Goal: Check status

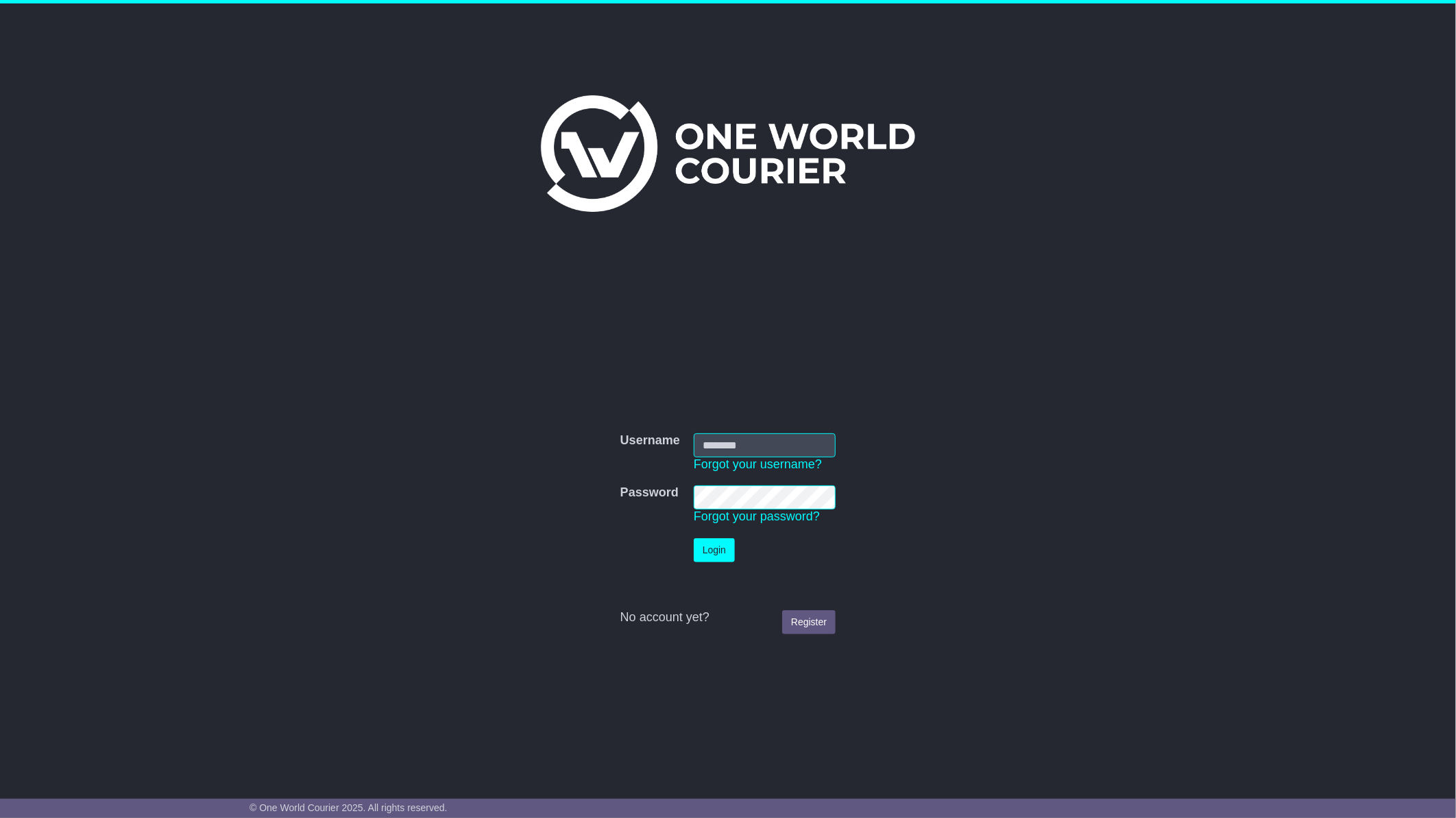
type input "**********"
click at [708, 549] on button "Login" at bounding box center [714, 550] width 41 height 24
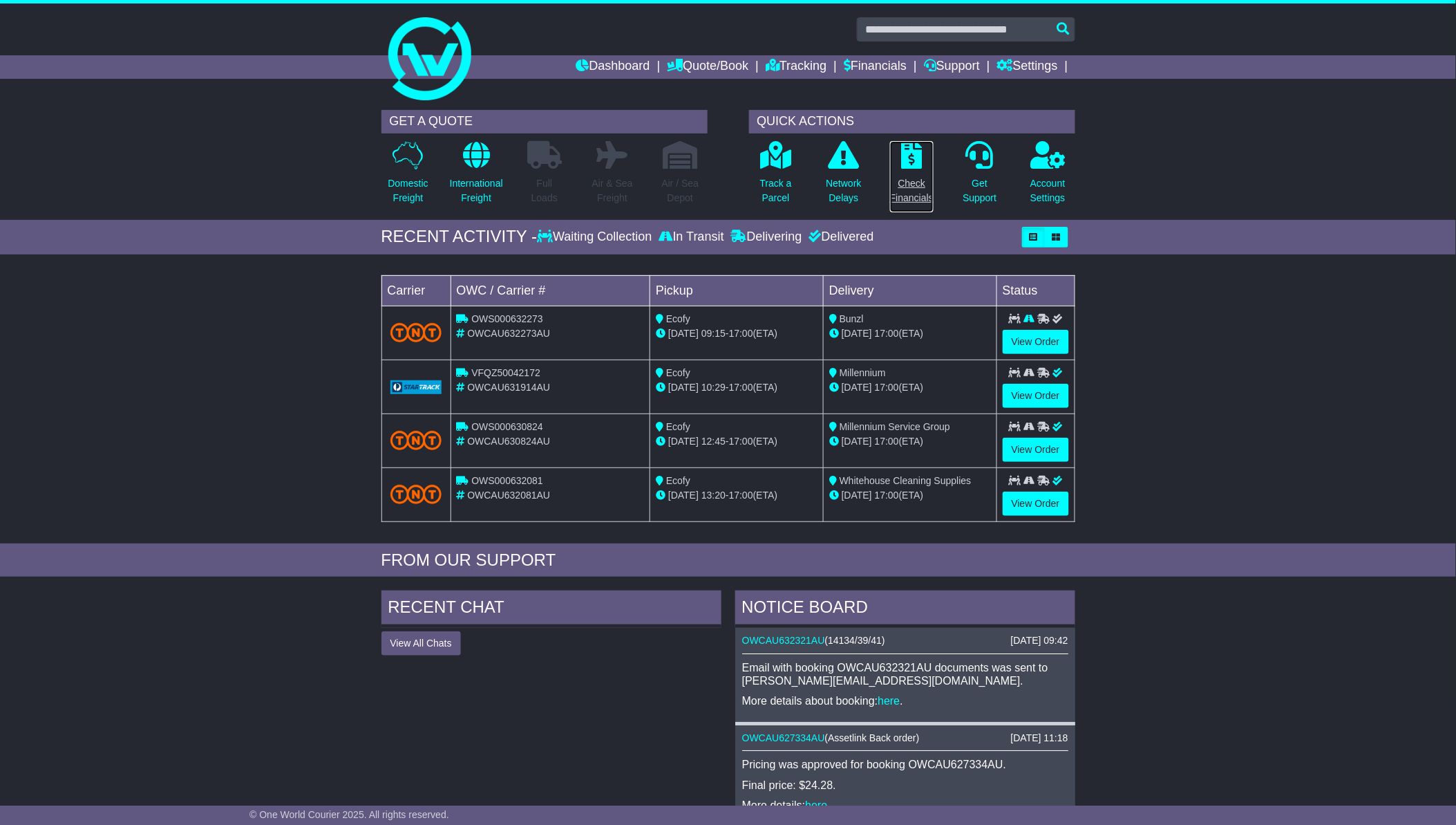
click at [911, 178] on p "Check Financials" at bounding box center [911, 191] width 43 height 29
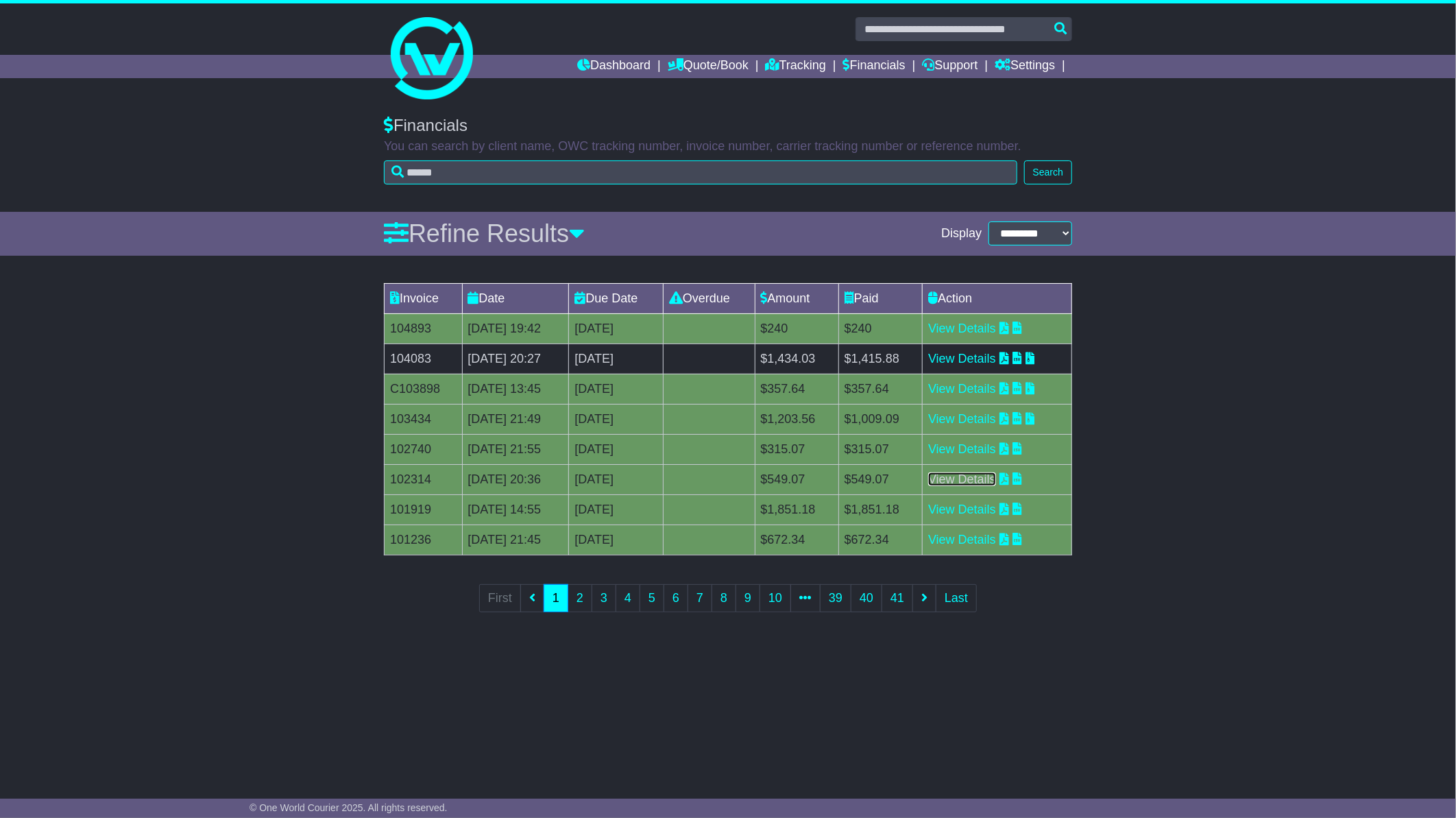
click at [981, 481] on link "View Details" at bounding box center [962, 479] width 68 height 14
click at [980, 507] on link "View Details" at bounding box center [962, 510] width 68 height 14
click at [584, 596] on link "2" at bounding box center [580, 598] width 25 height 28
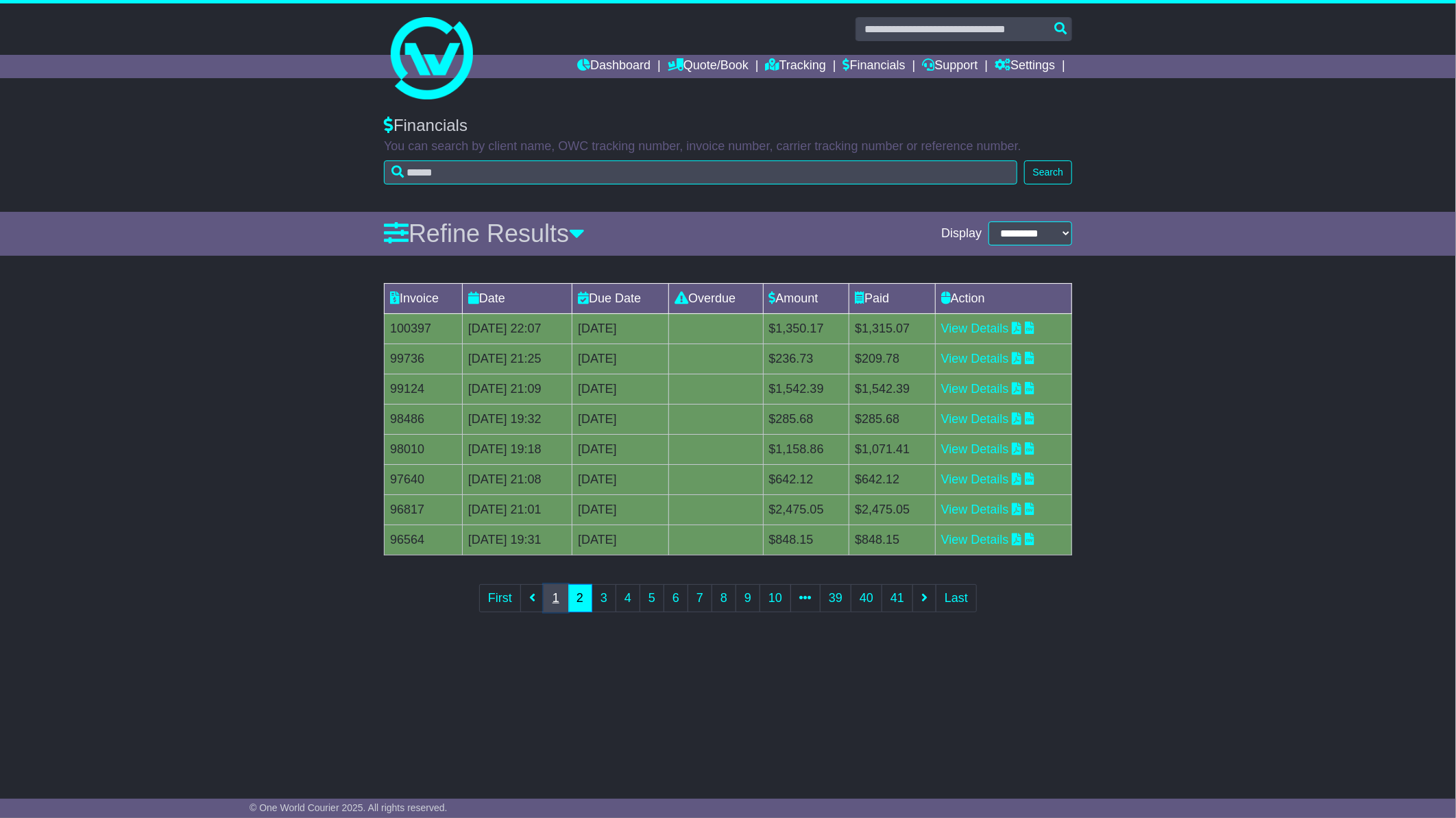
click at [555, 603] on link "1" at bounding box center [555, 598] width 25 height 28
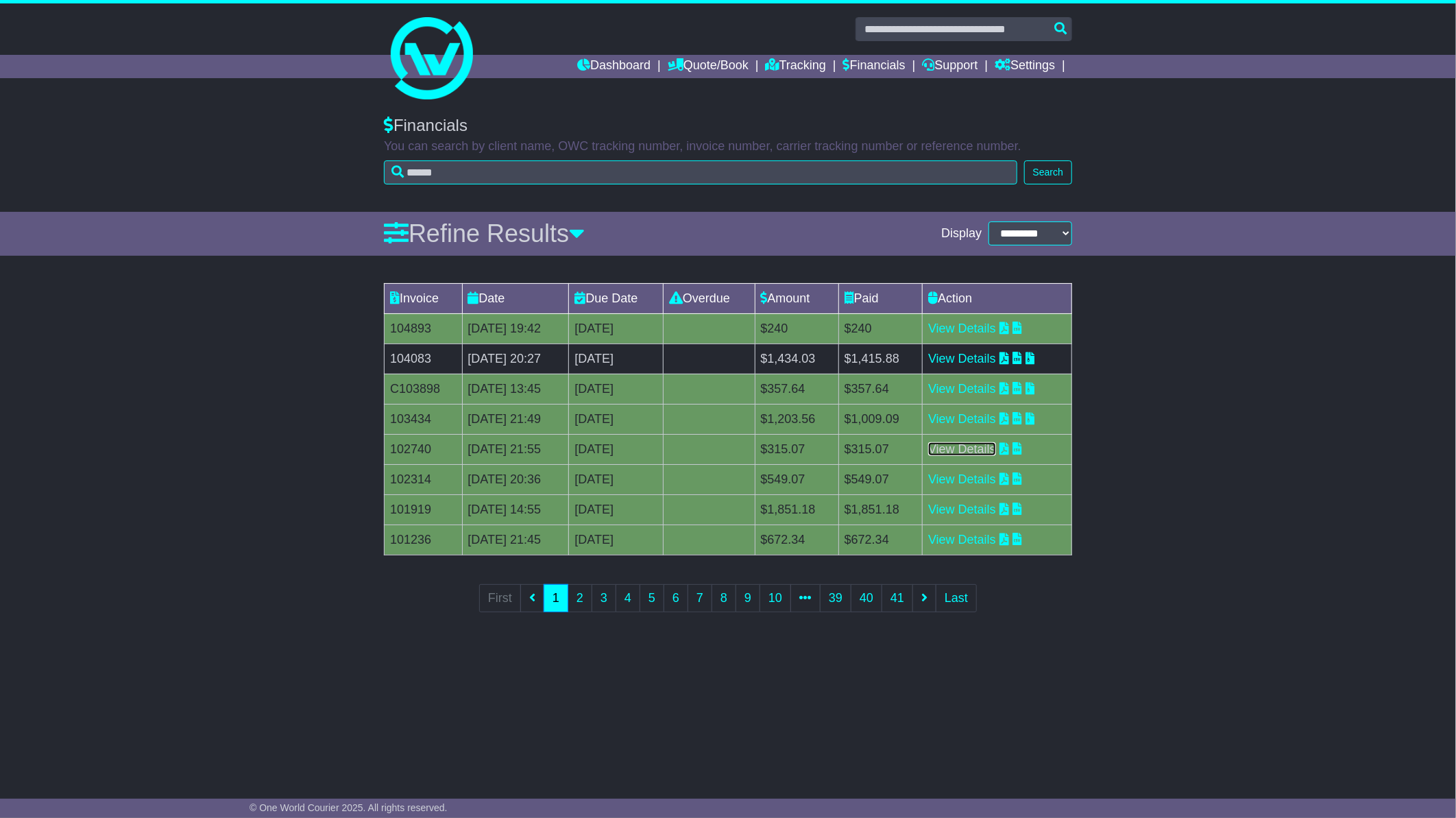
click at [981, 450] on link "View Details" at bounding box center [962, 449] width 68 height 14
click at [985, 412] on link "View Details" at bounding box center [962, 419] width 68 height 14
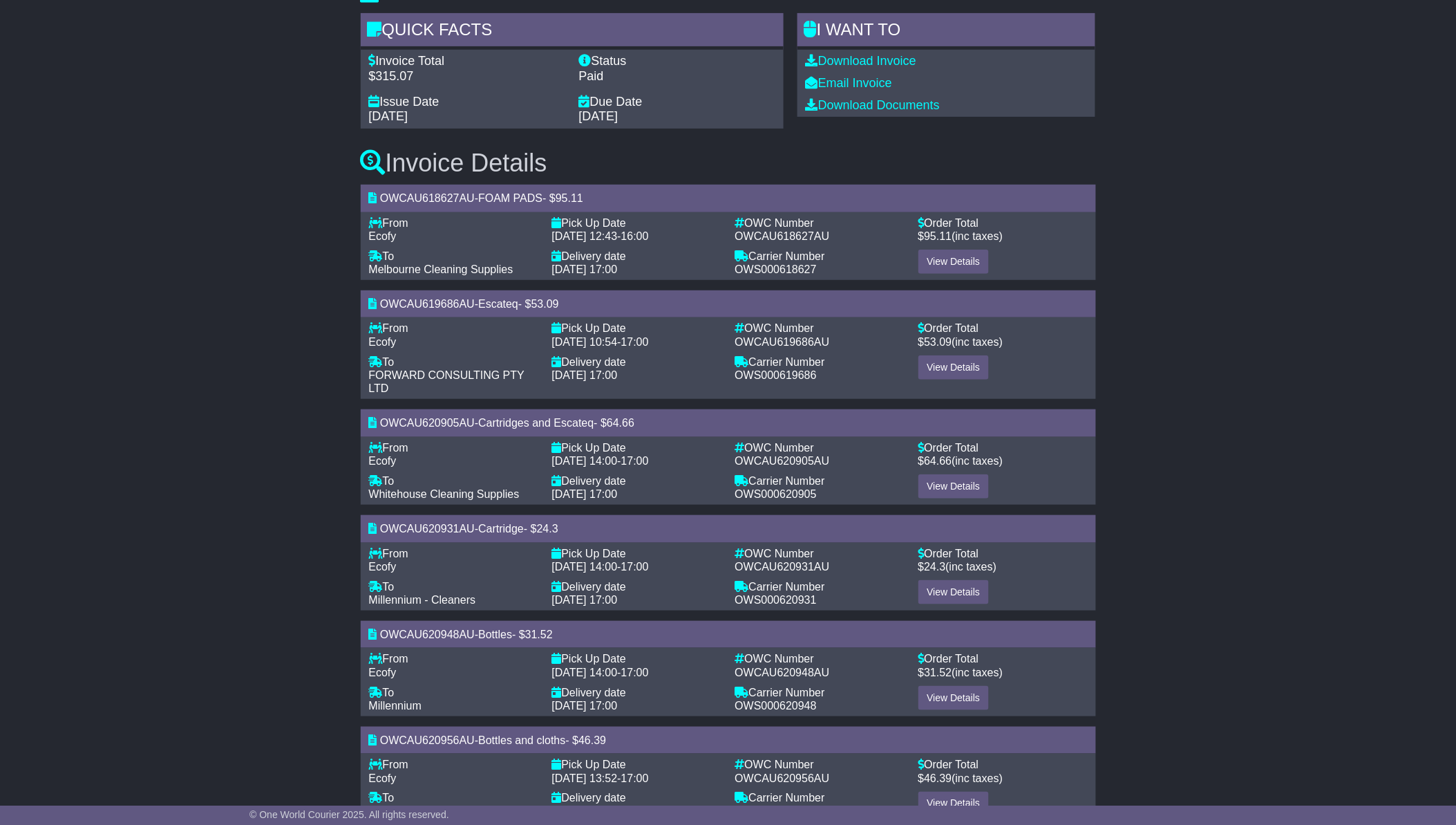
scroll to position [182, 0]
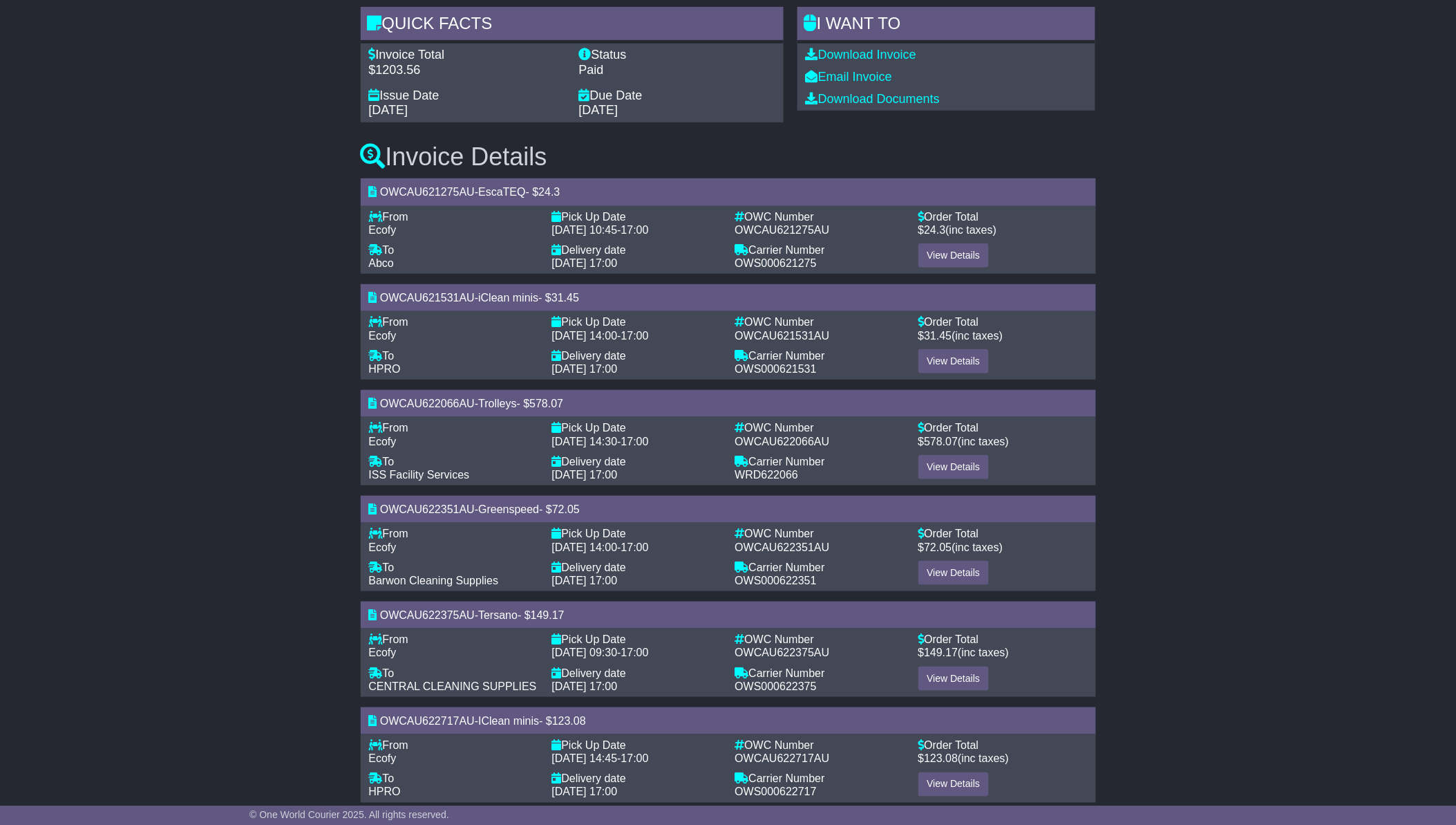
scroll to position [205, 0]
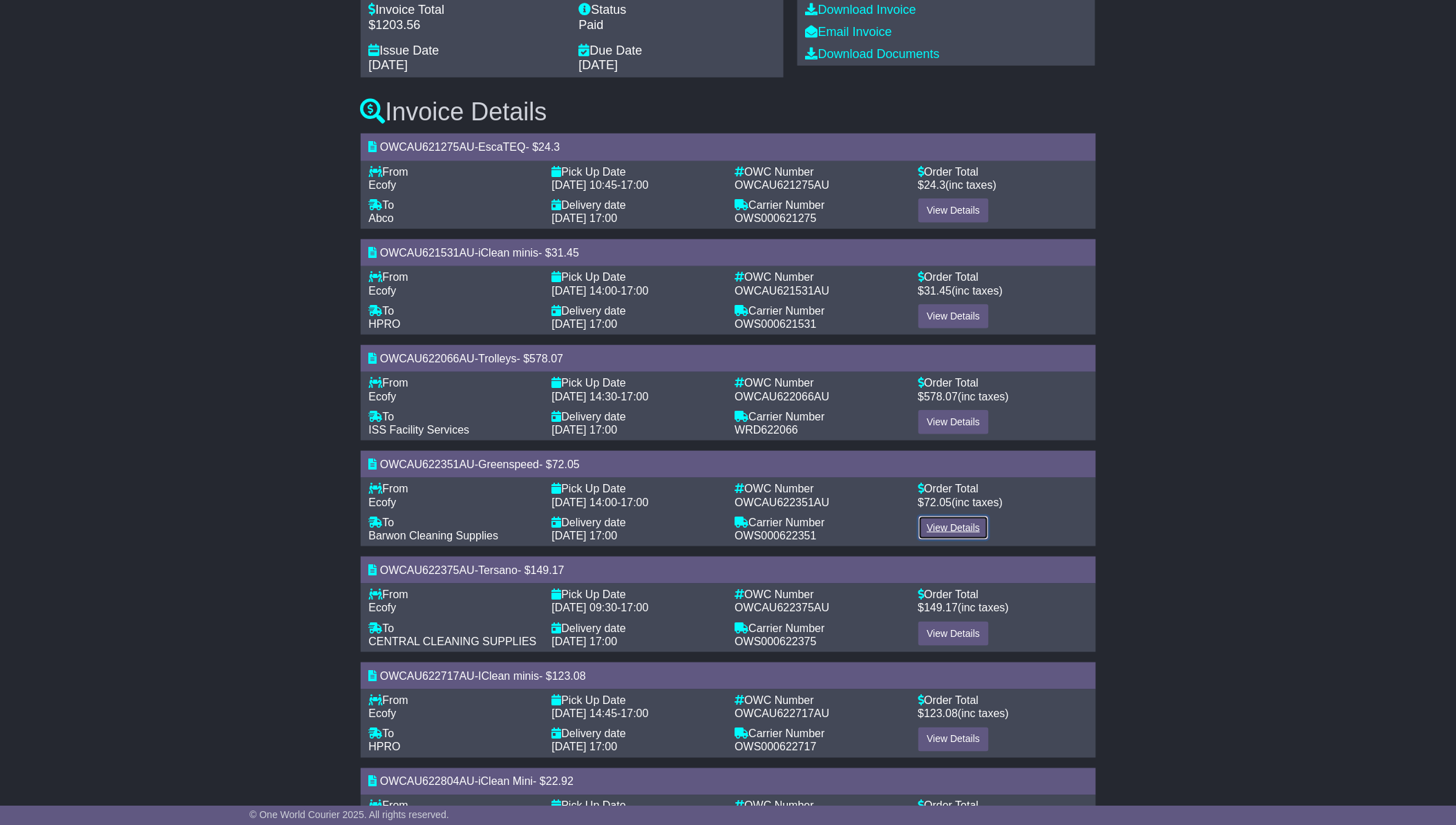
click at [948, 526] on link "View Details" at bounding box center [954, 528] width 71 height 24
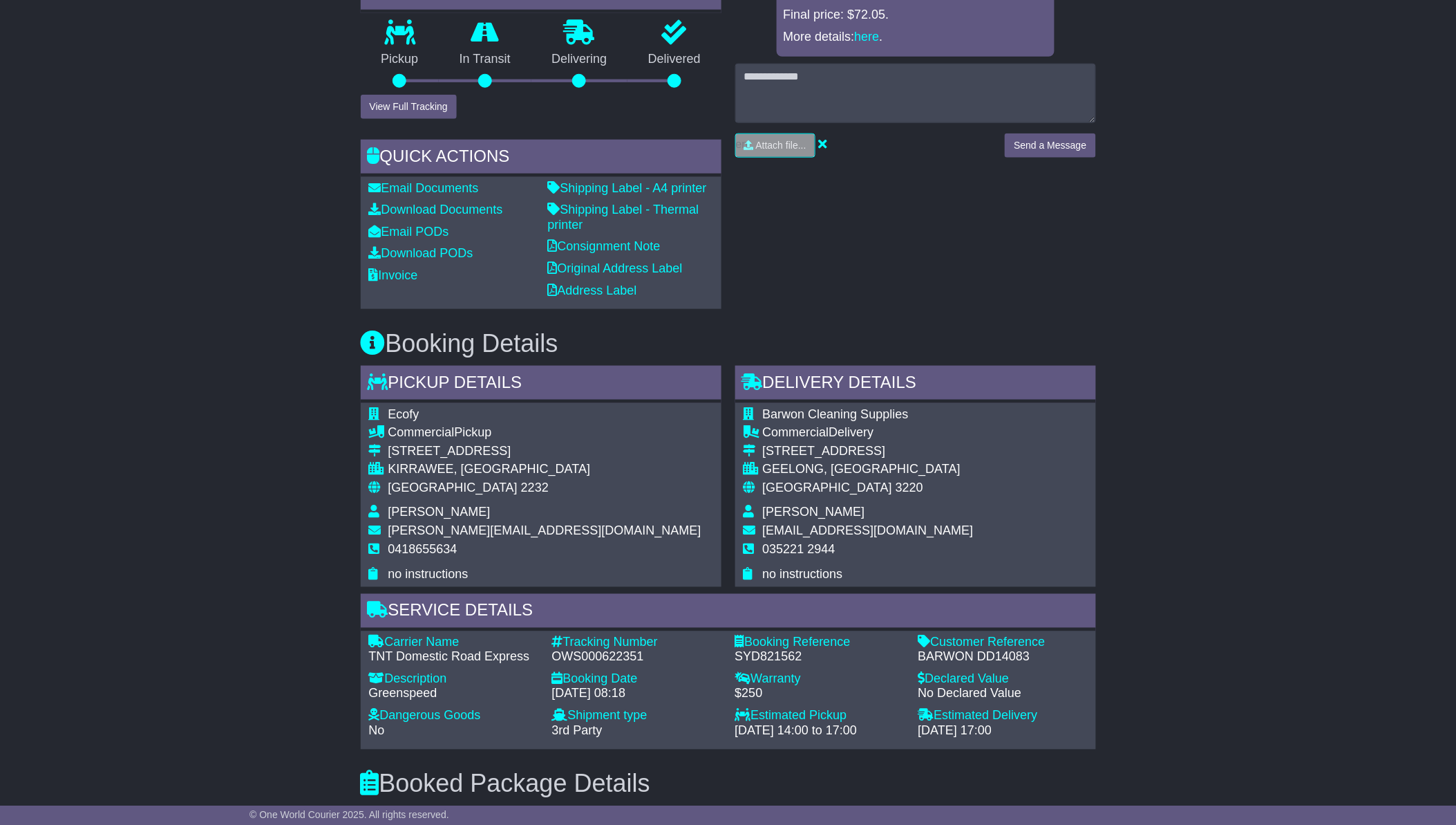
scroll to position [716, 0]
